Goal: Transaction & Acquisition: Subscribe to service/newsletter

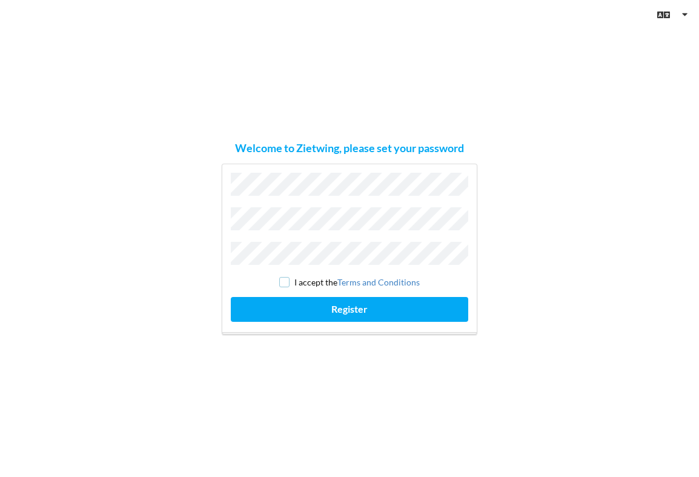
click at [284, 280] on input "checkbox" at bounding box center [284, 282] width 10 height 10
checkbox input "true"
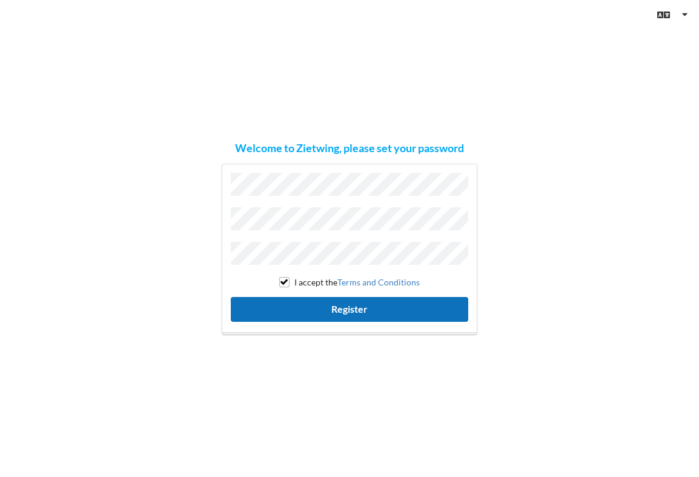
click at [349, 304] on button "Register" at bounding box center [349, 309] width 237 height 25
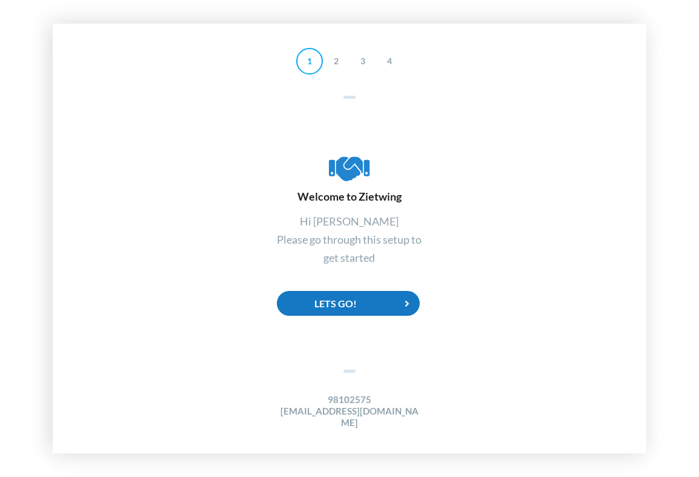
click at [340, 305] on div "Lets Go!" at bounding box center [348, 303] width 143 height 25
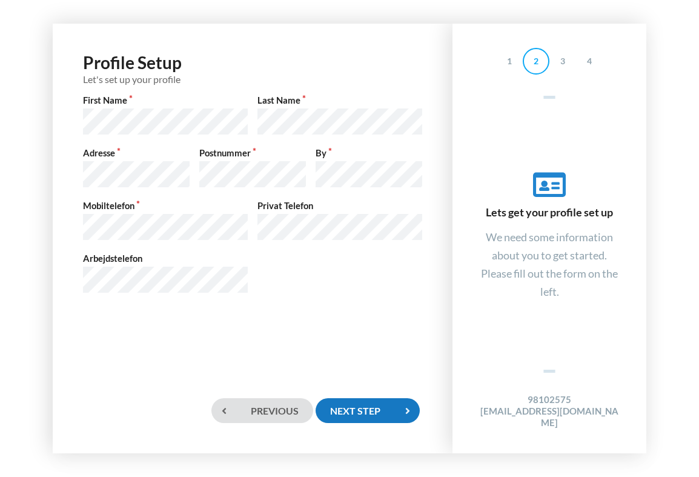
click at [360, 411] on div "Next step" at bounding box center [368, 410] width 104 height 25
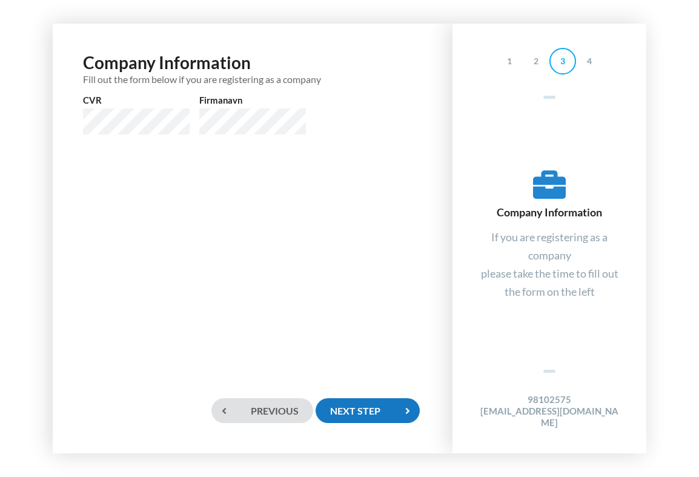
click at [363, 408] on div "Next step" at bounding box center [368, 410] width 104 height 25
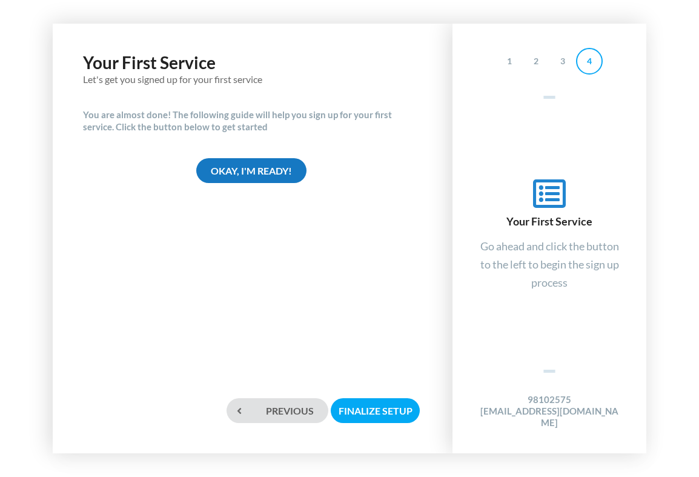
click at [242, 166] on div "Okay, I'm ready!" at bounding box center [251, 170] width 110 height 25
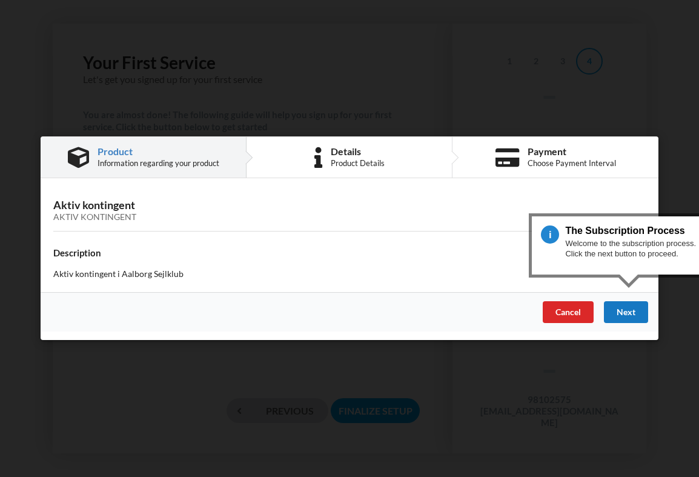
click at [627, 311] on div "Next" at bounding box center [626, 313] width 44 height 22
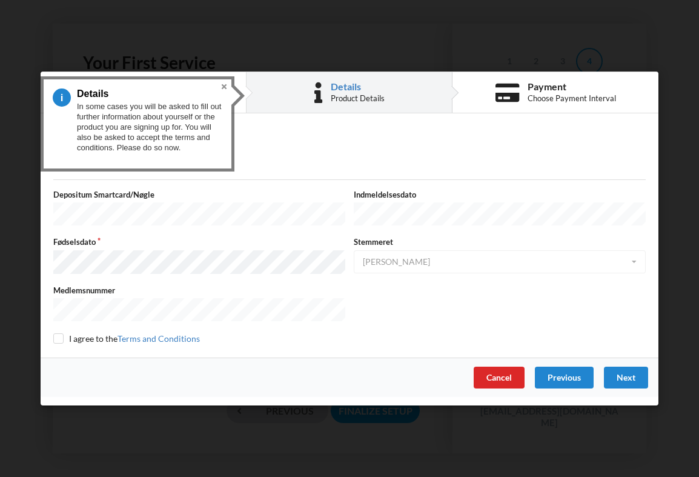
click at [219, 84] on button "Close" at bounding box center [224, 86] width 15 height 15
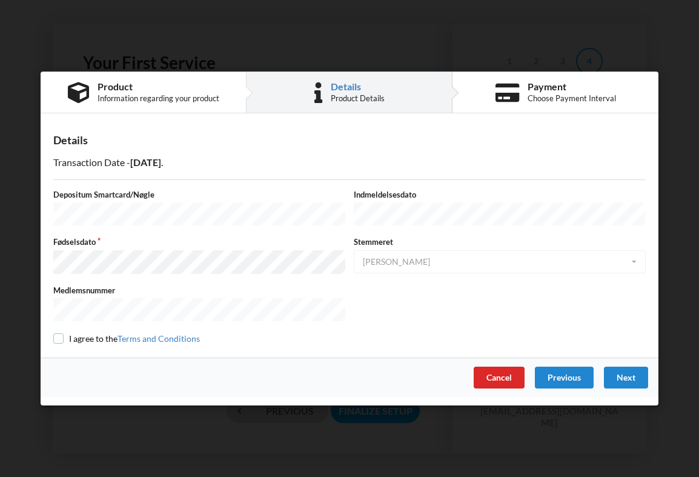
click at [59, 337] on input "checkbox" at bounding box center [58, 338] width 10 height 10
checkbox input "true"
click at [628, 376] on div "Next" at bounding box center [626, 378] width 44 height 22
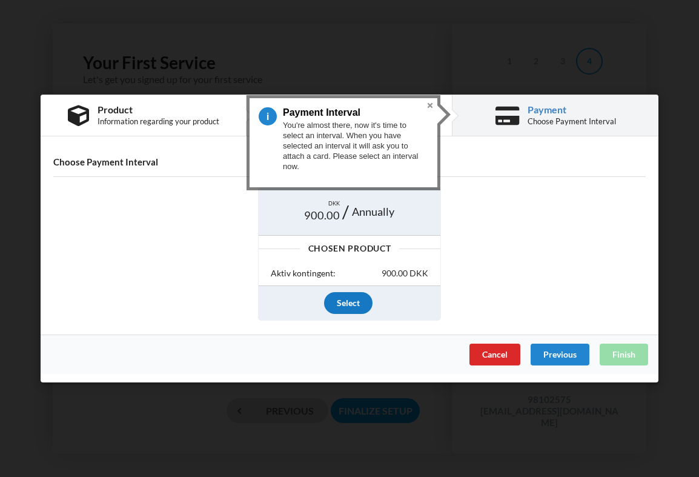
click at [352, 305] on div "Select" at bounding box center [348, 303] width 48 height 22
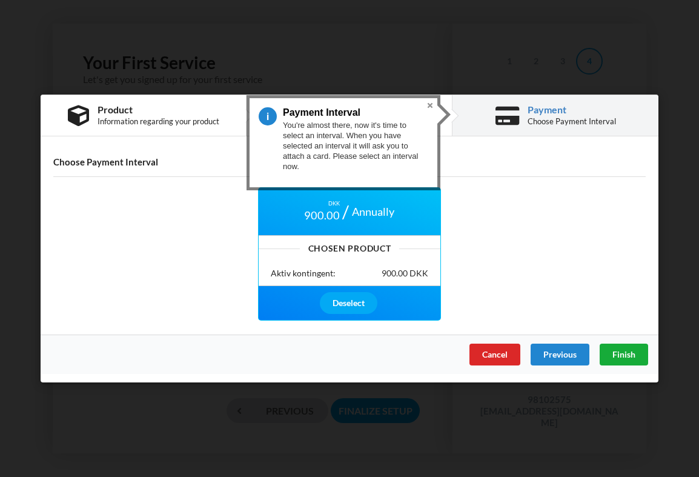
click at [627, 360] on div "Finish" at bounding box center [624, 354] width 48 height 22
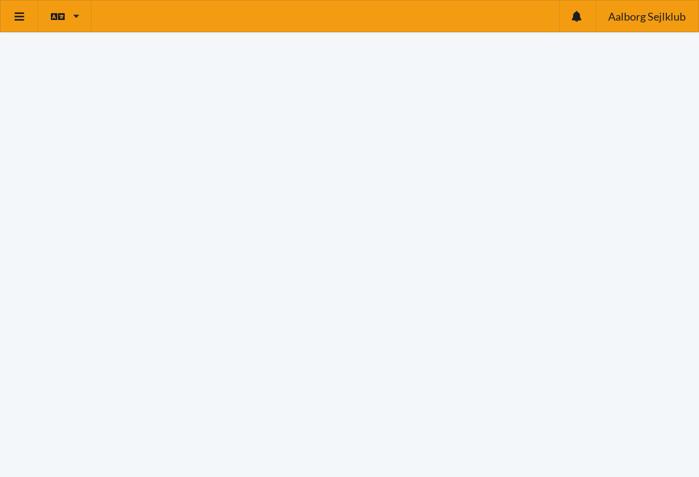
click at [682, 11] on span "Aalborg Sejlklub" at bounding box center [647, 16] width 78 height 11
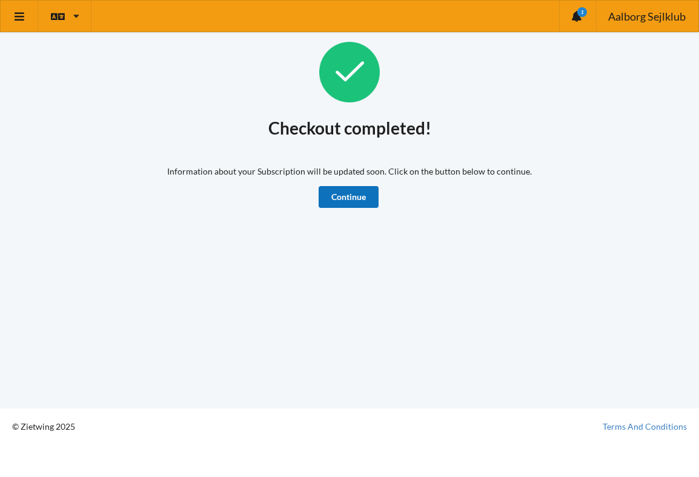
click at [352, 195] on link "Continue" at bounding box center [349, 197] width 60 height 22
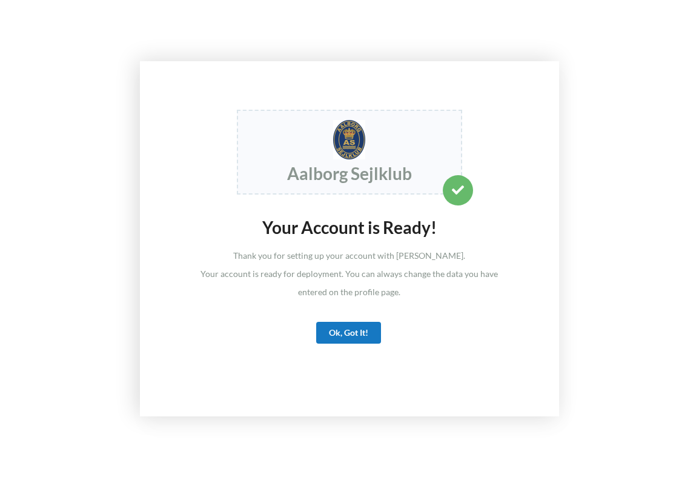
click at [350, 334] on div "Ok, Got It!" at bounding box center [348, 333] width 65 height 22
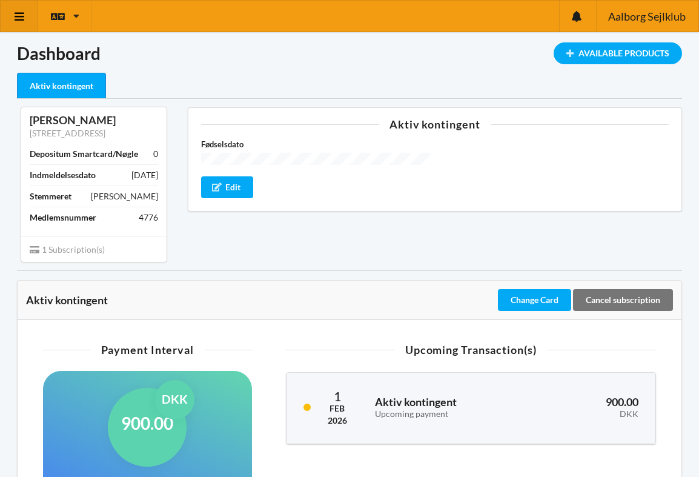
click at [19, 14] on icon at bounding box center [19, 16] width 13 height 11
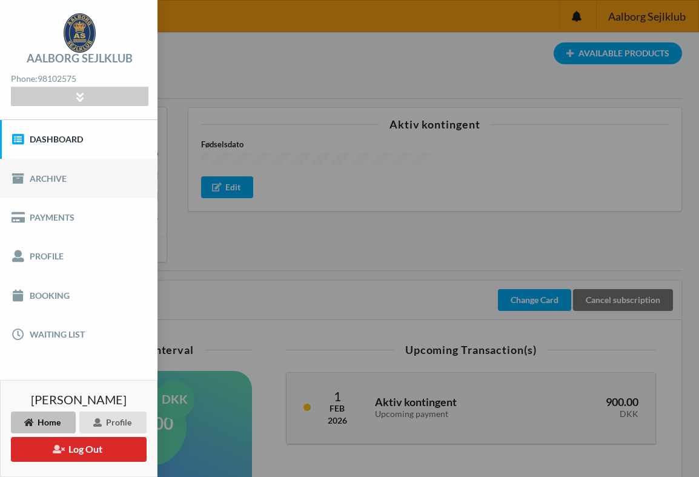
click at [50, 183] on link "Archive" at bounding box center [79, 178] width 158 height 39
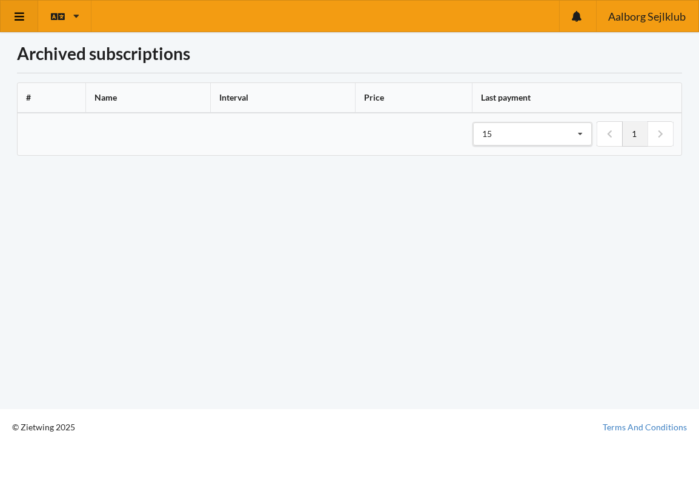
click at [16, 13] on icon at bounding box center [19, 16] width 13 height 11
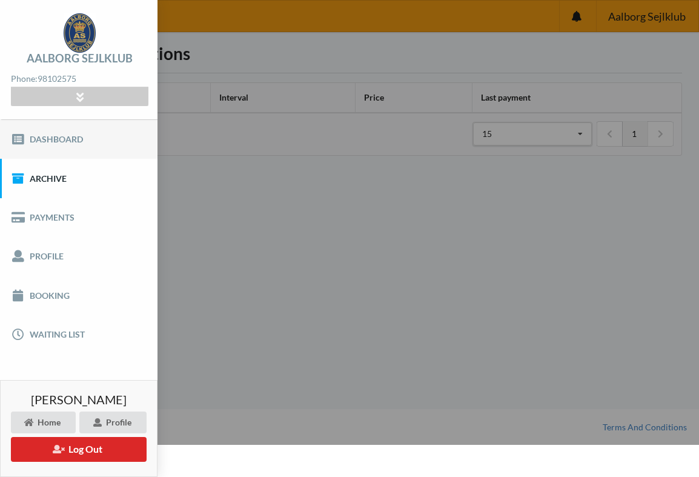
click at [44, 137] on link "Dashboard" at bounding box center [79, 139] width 158 height 39
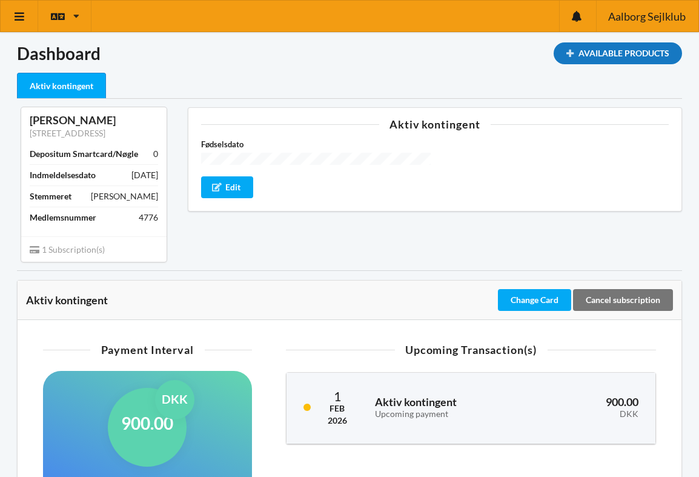
click at [614, 48] on div "Available Products" at bounding box center [618, 53] width 128 height 22
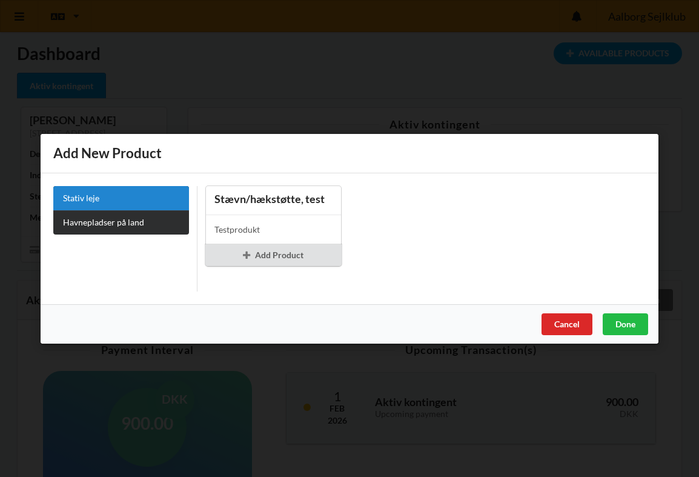
click at [95, 224] on link "Havnepladser på land" at bounding box center [121, 222] width 136 height 24
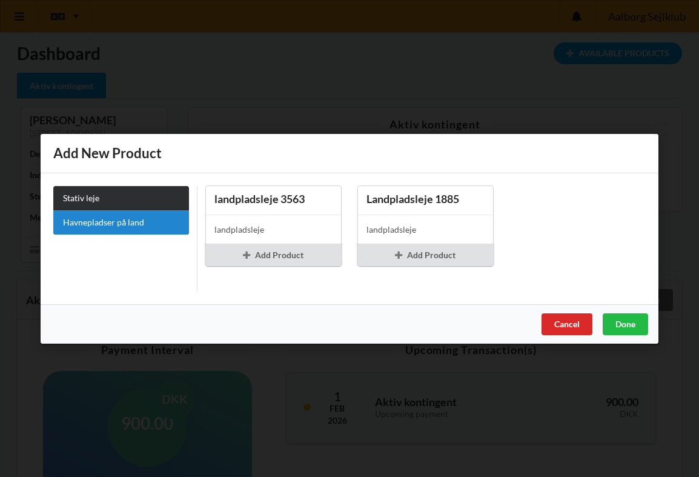
click at [84, 197] on link "Stativ leje" at bounding box center [121, 197] width 136 height 24
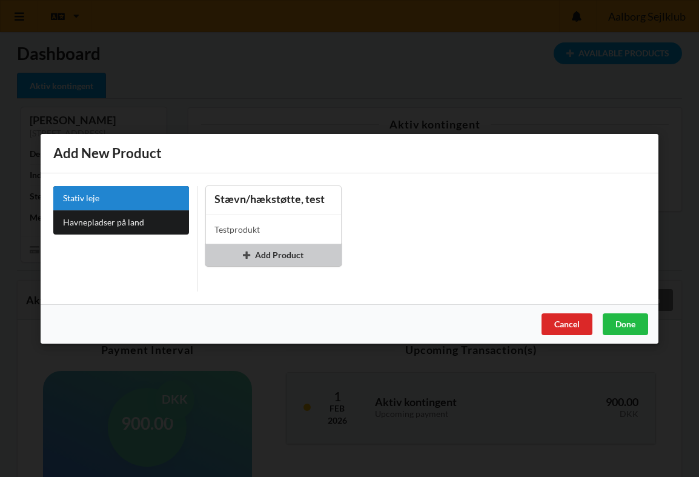
click at [273, 257] on div "Add Product" at bounding box center [273, 255] width 136 height 22
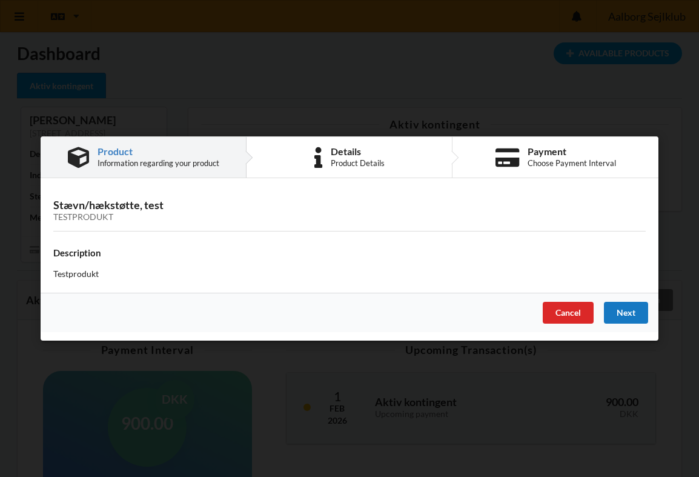
click at [622, 312] on div "Next" at bounding box center [626, 313] width 44 height 22
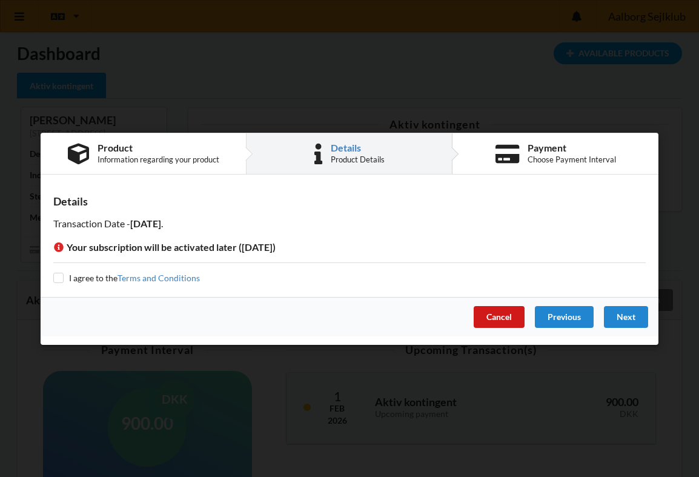
click at [494, 311] on div "Cancel" at bounding box center [499, 316] width 51 height 22
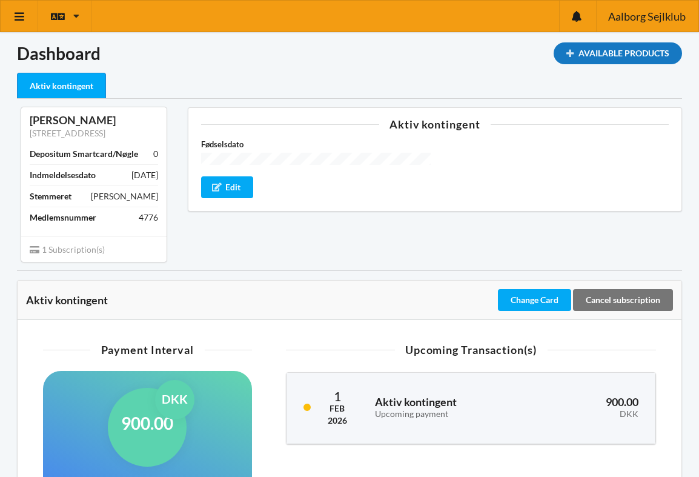
click at [635, 52] on div "Available Products" at bounding box center [618, 53] width 128 height 22
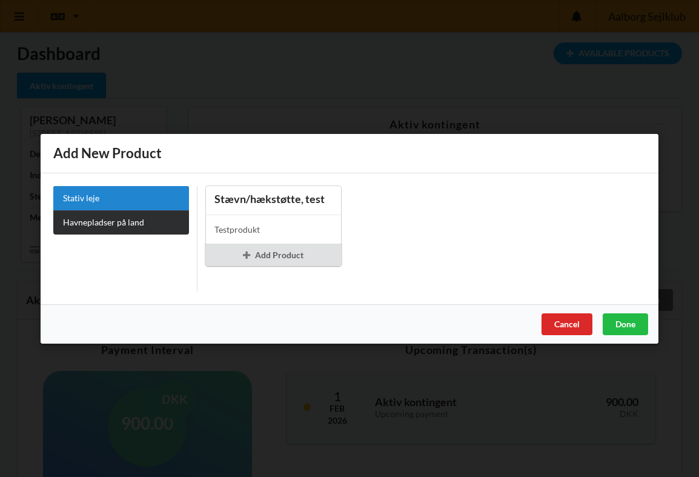
click at [104, 219] on link "Havnepladser på land" at bounding box center [121, 222] width 136 height 24
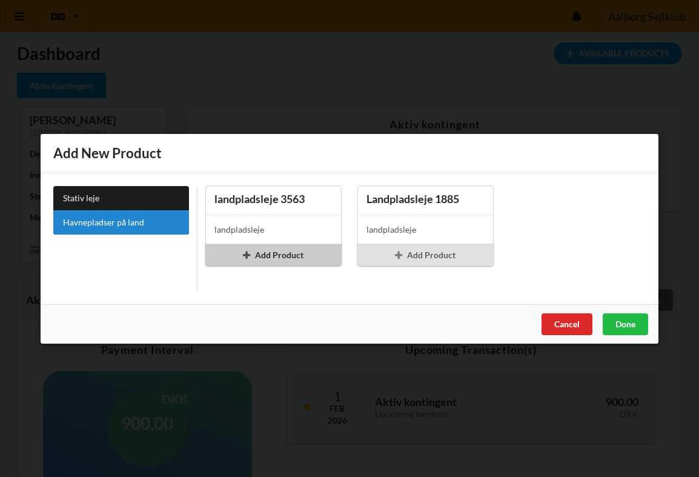
click at [273, 256] on div "Add Product" at bounding box center [273, 255] width 136 height 22
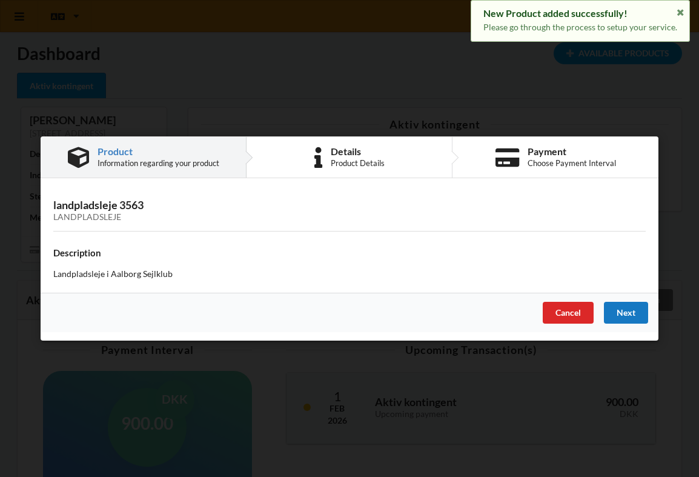
click at [629, 311] on div "Next" at bounding box center [626, 313] width 44 height 22
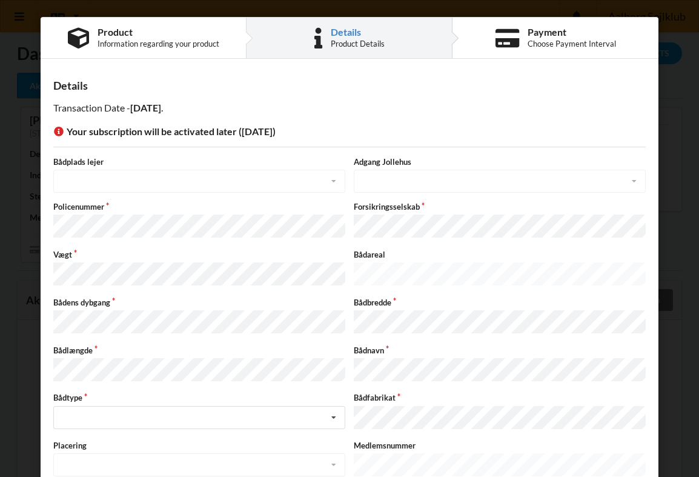
click at [335, 35] on div "Details" at bounding box center [358, 32] width 54 height 10
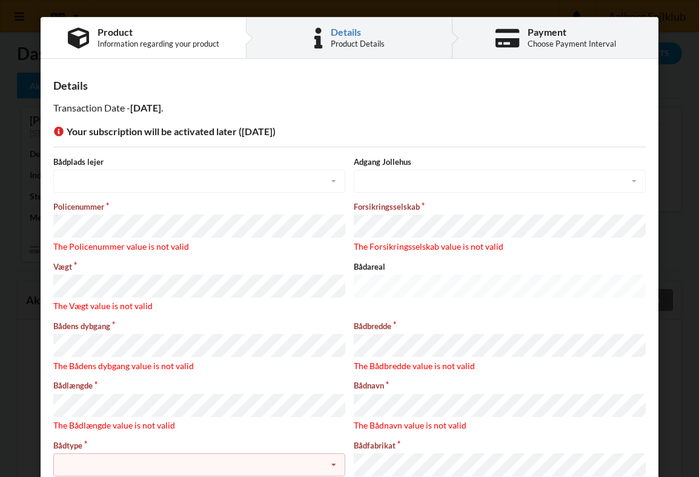
click at [512, 47] on icon at bounding box center [508, 37] width 24 height 21
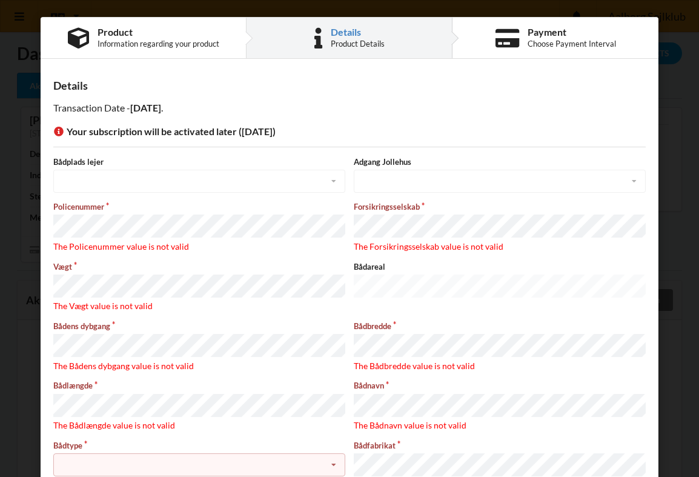
click at [354, 37] on div "Details" at bounding box center [358, 32] width 54 height 10
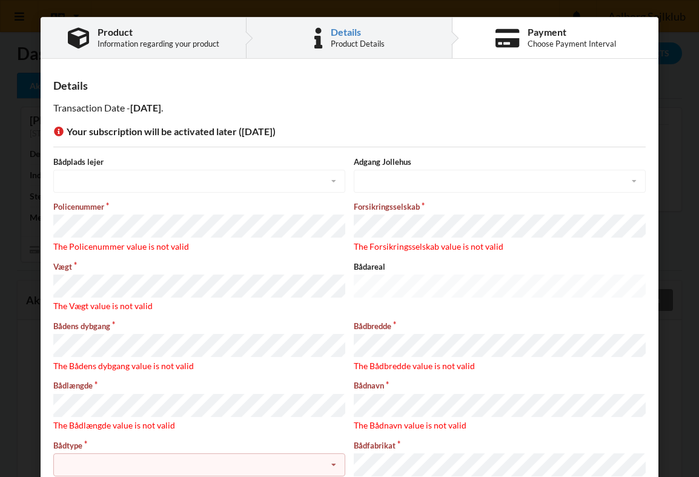
click at [155, 35] on div "Product" at bounding box center [159, 32] width 122 height 10
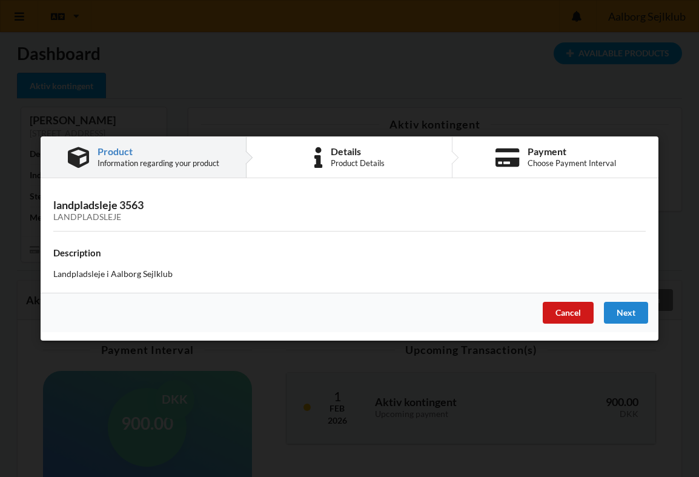
click at [566, 309] on div "Cancel" at bounding box center [568, 313] width 51 height 22
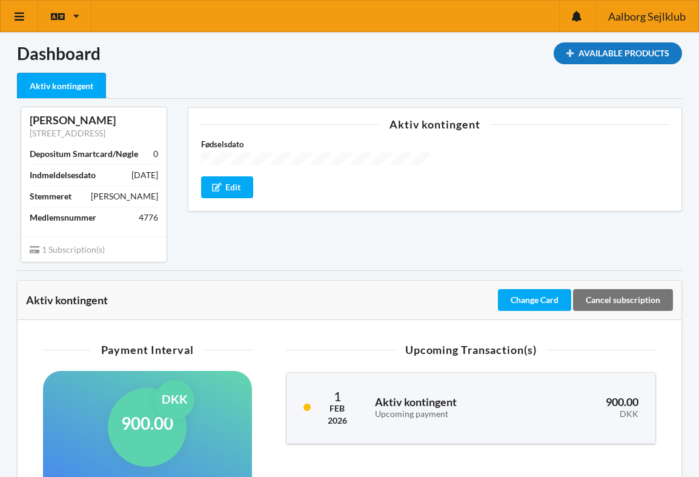
click at [637, 48] on div "Available Products" at bounding box center [618, 53] width 128 height 22
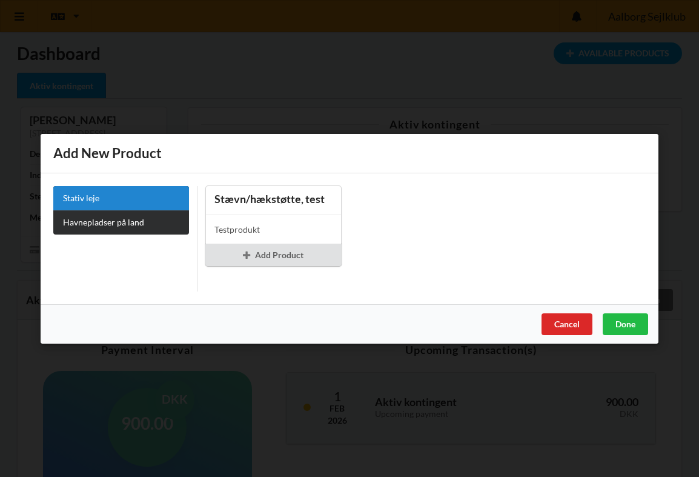
click at [116, 221] on link "Havnepladser på land" at bounding box center [121, 222] width 136 height 24
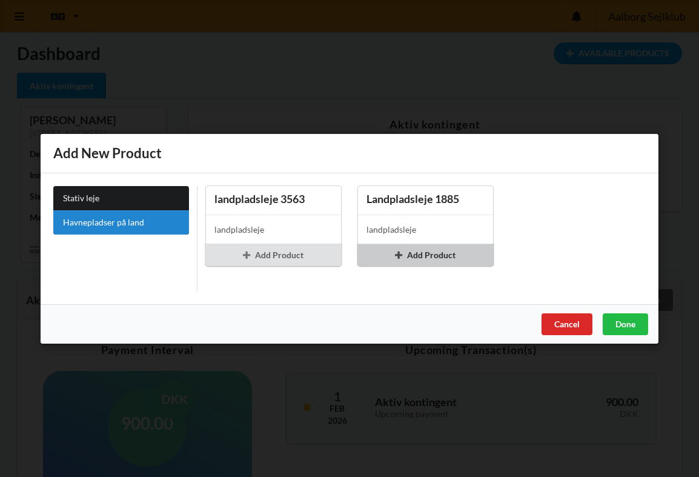
click at [426, 248] on div "Add Product" at bounding box center [425, 255] width 136 height 22
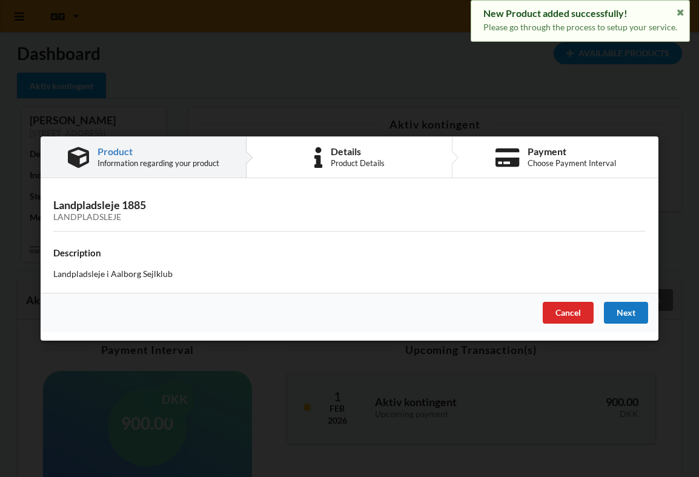
click at [631, 314] on div "Next" at bounding box center [626, 313] width 44 height 22
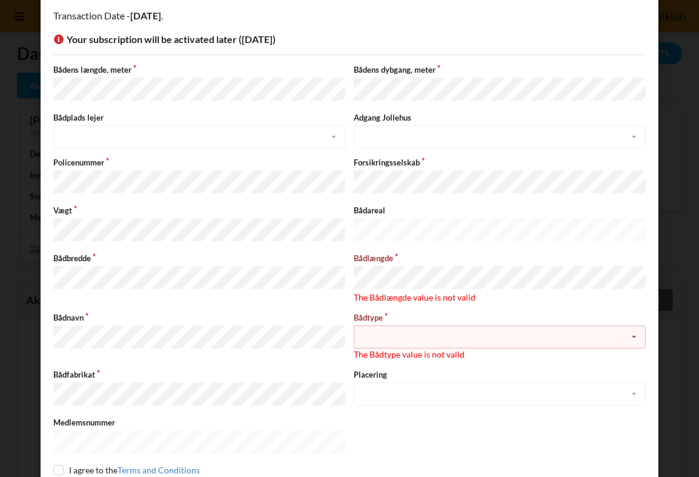
scroll to position [94, 0]
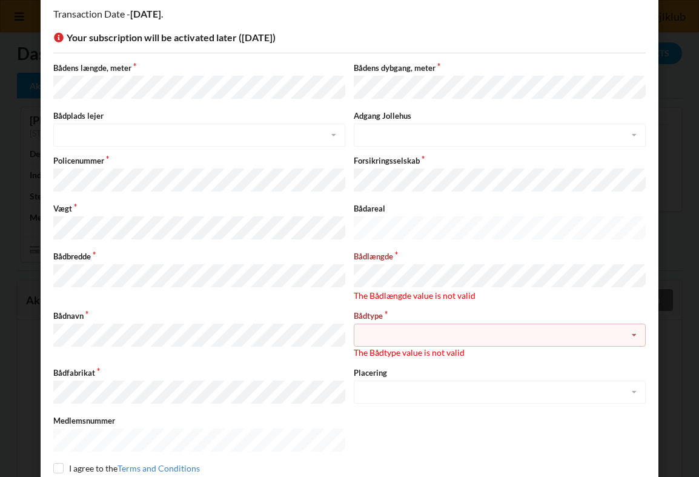
click at [80, 157] on label "Policenummer" at bounding box center [199, 160] width 292 height 11
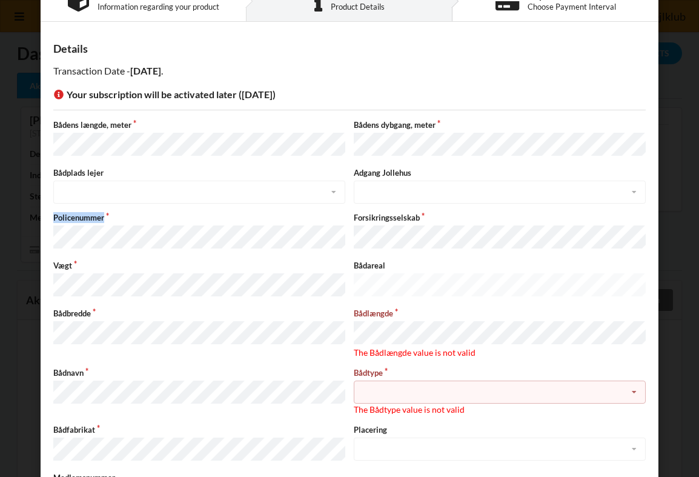
scroll to position [0, 0]
